Goal: Check status: Check status

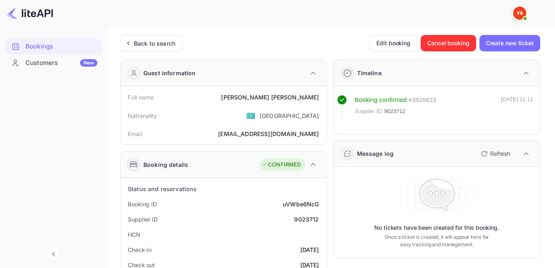
click at [160, 50] on div "Back to search" at bounding box center [151, 43] width 62 height 16
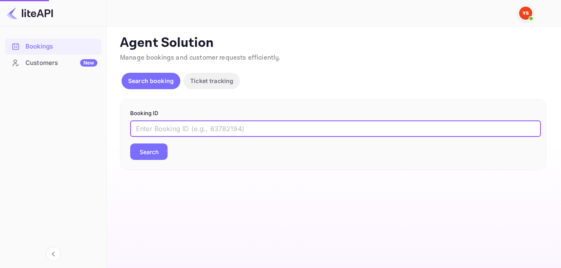
paste input "9028775"
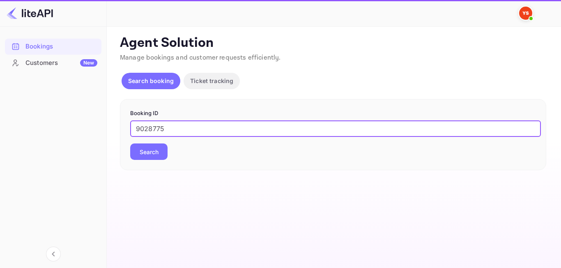
type input "9028775"
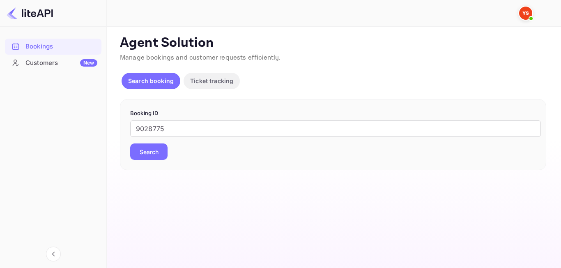
click at [155, 143] on div "9028775 ​ Search" at bounding box center [333, 139] width 406 height 39
click at [152, 149] on button "Search" at bounding box center [148, 151] width 37 height 16
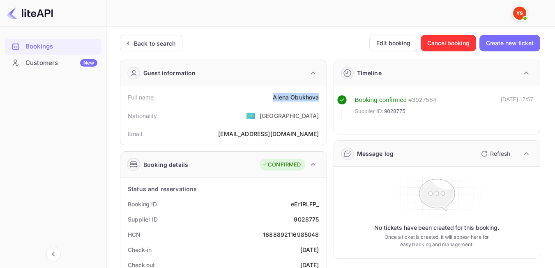
drag, startPoint x: 269, startPoint y: 98, endPoint x: 321, endPoint y: 98, distance: 52.6
click at [321, 98] on div "Full name [PERSON_NAME]" at bounding box center [224, 97] width 200 height 15
click at [257, 110] on div "Nationality 🇰🇿 [DEMOGRAPHIC_DATA]" at bounding box center [224, 115] width 200 height 21
click at [134, 51] on div "Back to search" at bounding box center [151, 43] width 62 height 16
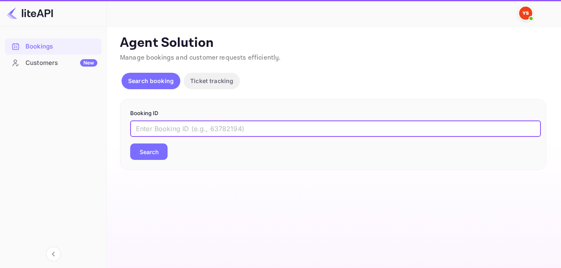
paste input "8808523"
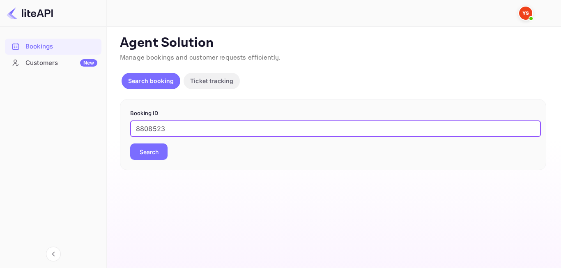
type input "8808523"
click at [154, 150] on button "Search" at bounding box center [148, 151] width 37 height 16
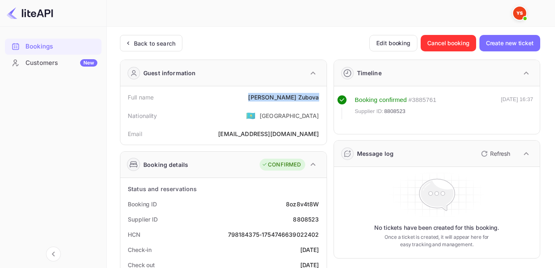
drag, startPoint x: 282, startPoint y: 99, endPoint x: 320, endPoint y: 100, distance: 37.8
click at [320, 100] on div "Full name [PERSON_NAME]" at bounding box center [224, 97] width 200 height 15
click at [247, 124] on div "Nationality 🇰🇿 [DEMOGRAPHIC_DATA]" at bounding box center [224, 115] width 200 height 21
click at [167, 42] on div "Back to search" at bounding box center [154, 43] width 41 height 9
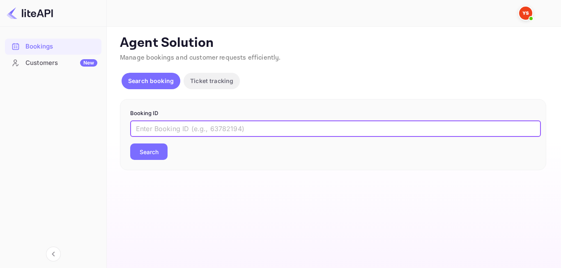
paste input "9161298"
type input "9161298"
click at [163, 154] on button "Search" at bounding box center [148, 151] width 37 height 16
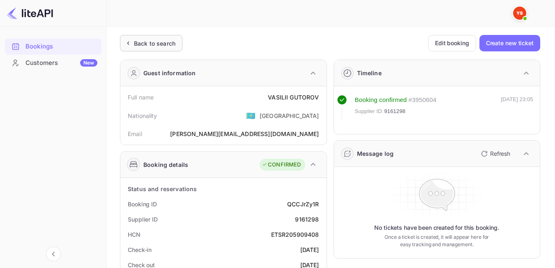
click at [157, 46] on div "Back to search" at bounding box center [154, 43] width 41 height 9
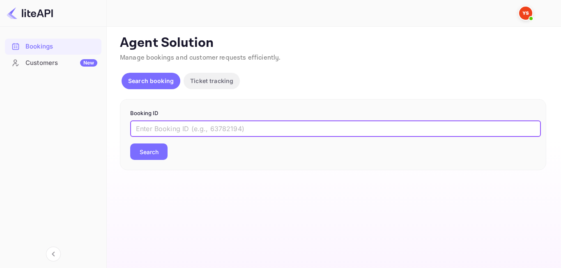
paste input "7436373"
type input "7436373"
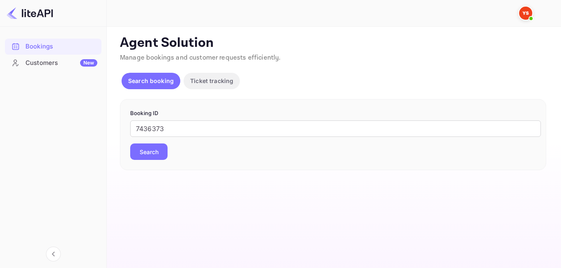
click at [147, 151] on button "Search" at bounding box center [148, 151] width 37 height 16
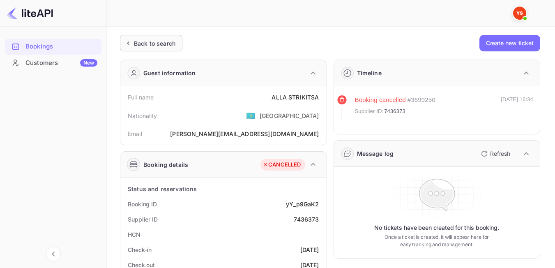
click at [166, 45] on div "Back to search" at bounding box center [154, 43] width 41 height 9
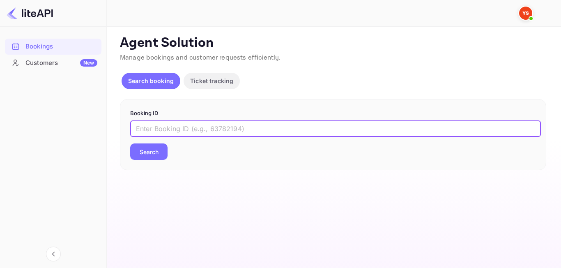
paste input "9063221"
type input "9063221"
click at [137, 157] on button "Search" at bounding box center [148, 151] width 37 height 16
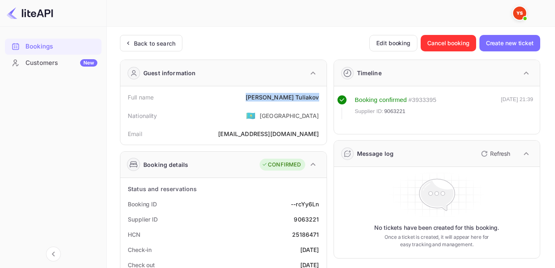
drag, startPoint x: 282, startPoint y: 97, endPoint x: 322, endPoint y: 98, distance: 40.3
click at [322, 98] on div "Full name [PERSON_NAME]" at bounding box center [224, 97] width 200 height 15
copy div "[PERSON_NAME]"
click at [136, 42] on div "Back to search" at bounding box center [154, 43] width 41 height 9
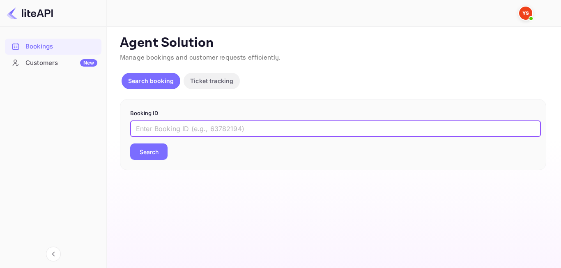
paste input "8930195"
click at [137, 128] on input "8930195" at bounding box center [335, 128] width 411 height 16
type input "8930195"
click at [164, 145] on button "Search" at bounding box center [148, 151] width 37 height 16
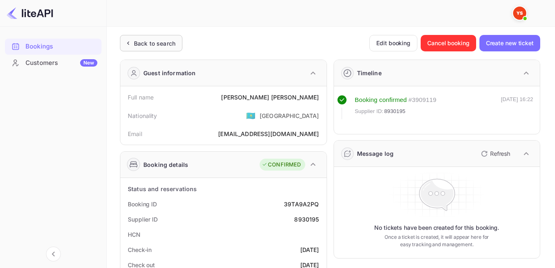
click at [166, 36] on div "Back to search" at bounding box center [151, 43] width 62 height 16
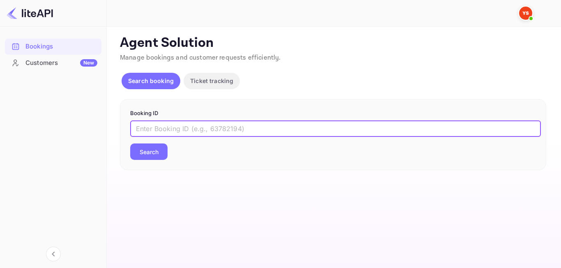
paste input "9015016"
type input "9015016"
click at [162, 153] on button "Search" at bounding box center [148, 151] width 37 height 16
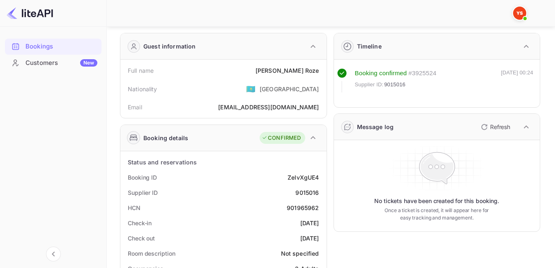
scroll to position [41, 0]
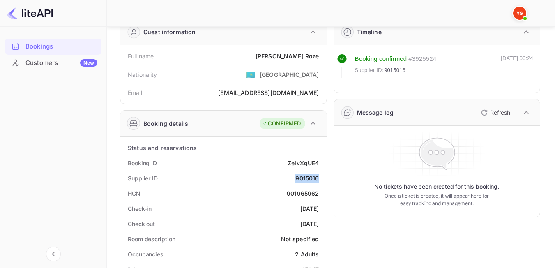
drag, startPoint x: 295, startPoint y: 177, endPoint x: 321, endPoint y: 177, distance: 26.3
click at [321, 177] on div "Supplier ID 9015016" at bounding box center [224, 177] width 200 height 15
copy div "9015016"
drag, startPoint x: 282, startPoint y: 56, endPoint x: 321, endPoint y: 57, distance: 39.0
click at [321, 57] on div "Full name [PERSON_NAME]" at bounding box center [224, 55] width 200 height 15
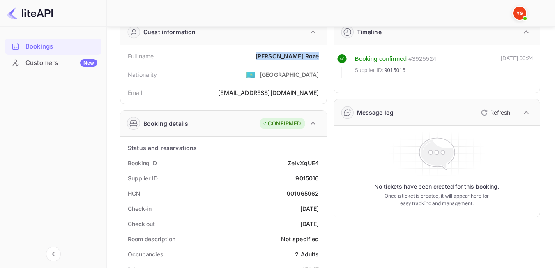
copy div "[PERSON_NAME]"
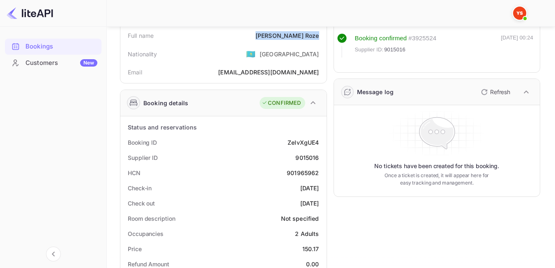
scroll to position [82, 0]
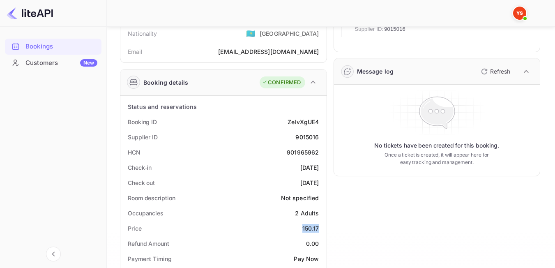
drag, startPoint x: 303, startPoint y: 230, endPoint x: 319, endPoint y: 230, distance: 16.4
click at [319, 230] on div "Price 150.17" at bounding box center [224, 228] width 200 height 15
copy div "150.17"
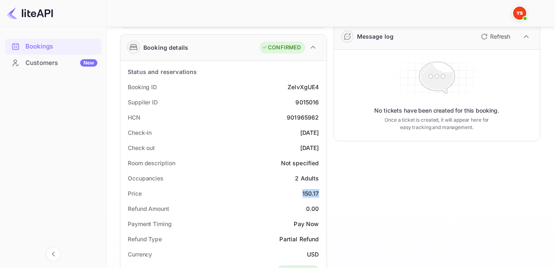
scroll to position [164, 0]
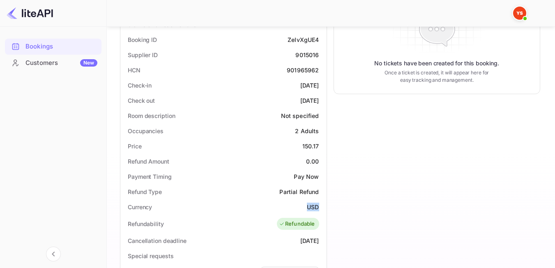
drag, startPoint x: 306, startPoint y: 209, endPoint x: 318, endPoint y: 208, distance: 11.5
click at [318, 208] on div "USD" at bounding box center [313, 207] width 12 height 9
copy div "USD"
